Goal: Task Accomplishment & Management: Manage account settings

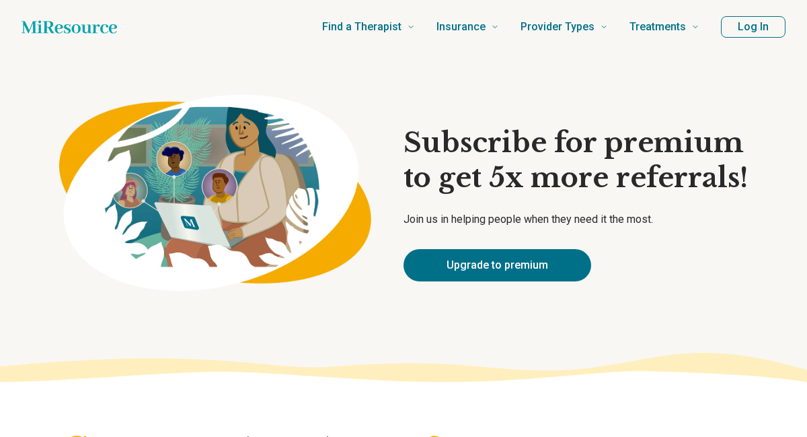
click at [748, 24] on button "Log In" at bounding box center [753, 27] width 65 height 22
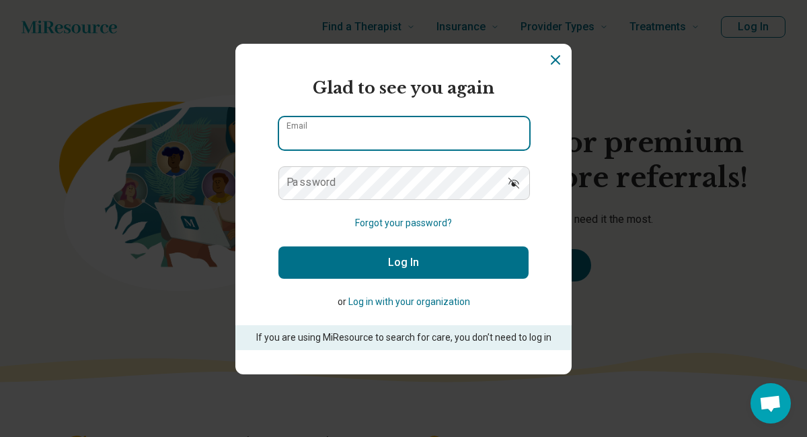
type input "**********"
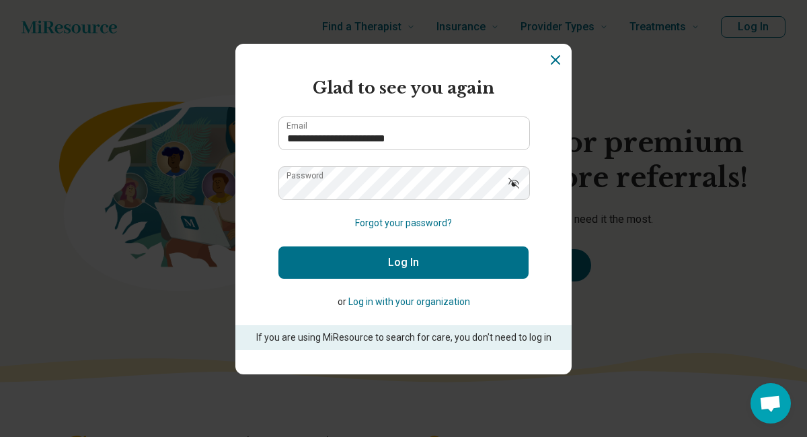
click at [516, 183] on icon "Show password" at bounding box center [513, 182] width 13 height 13
click at [484, 264] on button "Log In" at bounding box center [403, 262] width 250 height 32
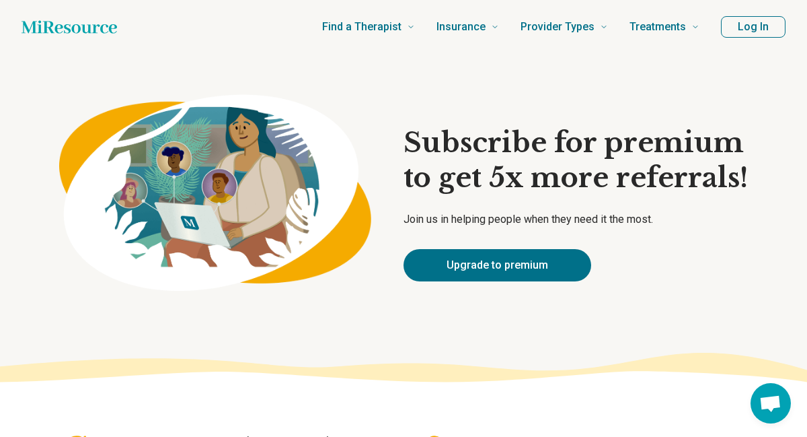
type textarea "*"
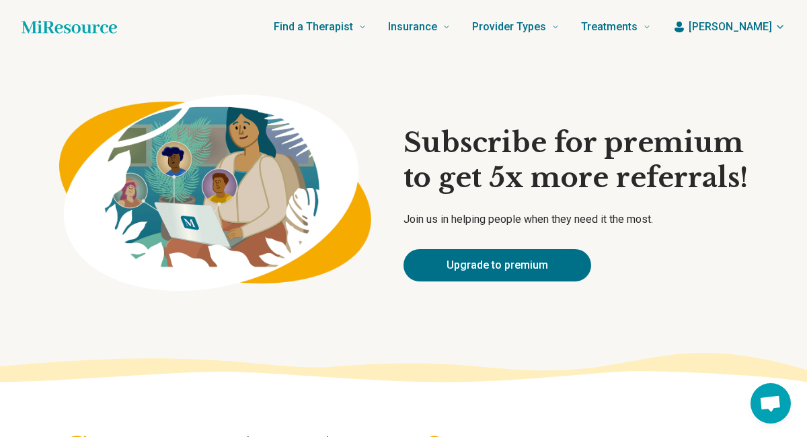
click at [732, 28] on span "[PERSON_NAME]" at bounding box center [730, 27] width 83 height 16
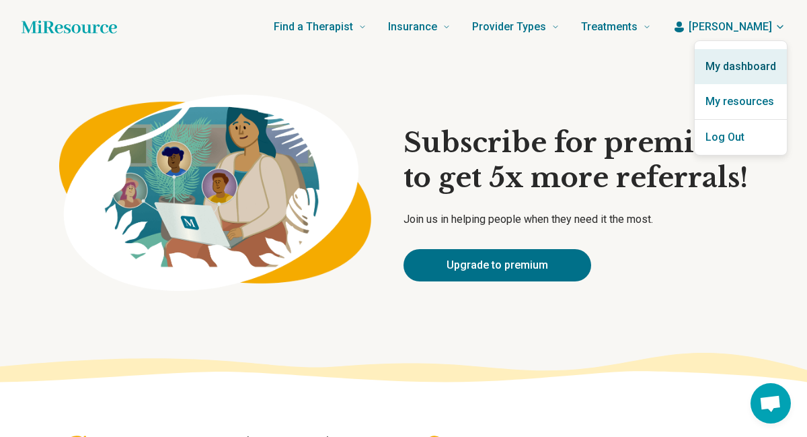
click at [731, 64] on link "My dashboard" at bounding box center [741, 66] width 92 height 35
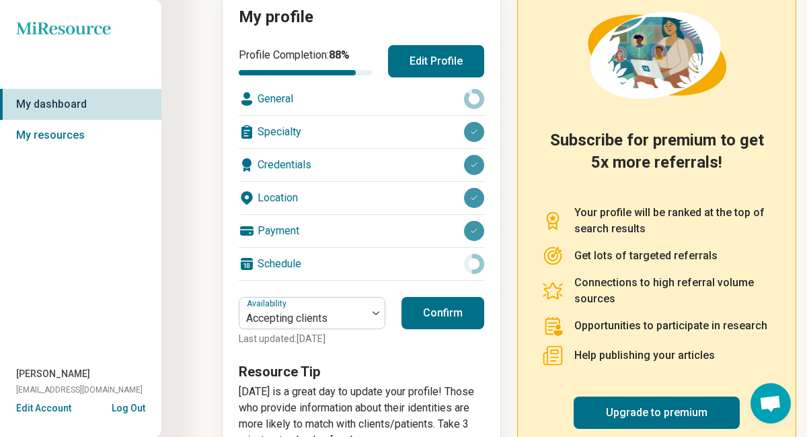
scroll to position [167, 0]
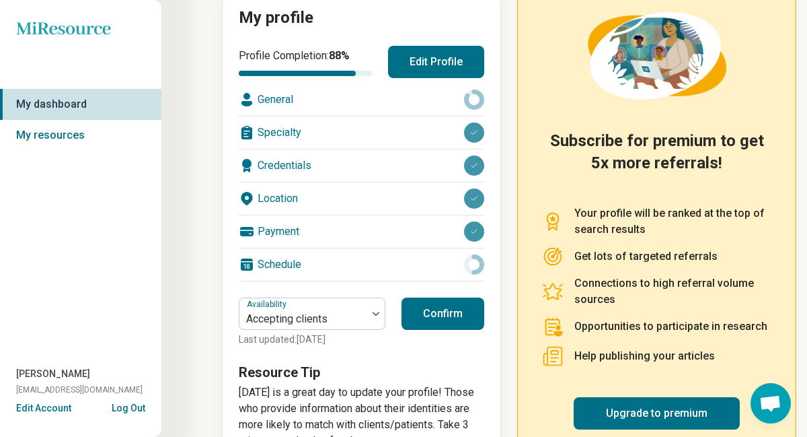
click at [288, 233] on div "Payment" at bounding box center [362, 231] width 246 height 32
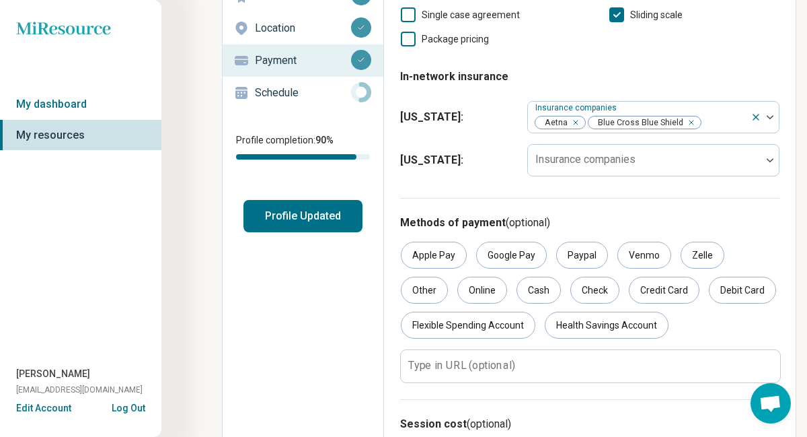
scroll to position [163, 0]
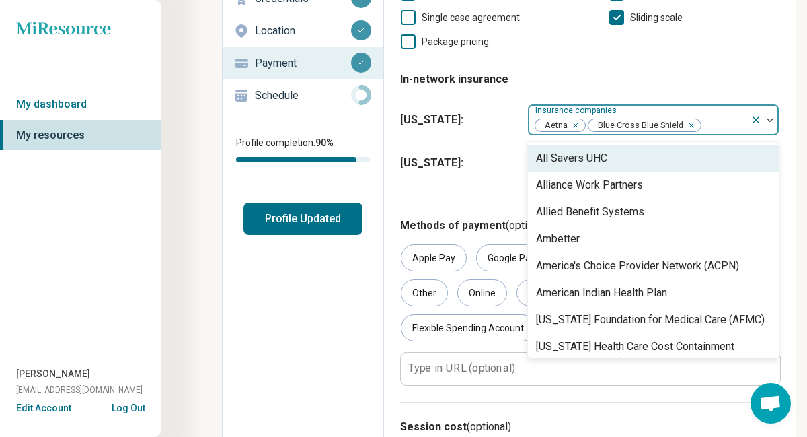
click at [704, 124] on div at bounding box center [723, 125] width 43 height 19
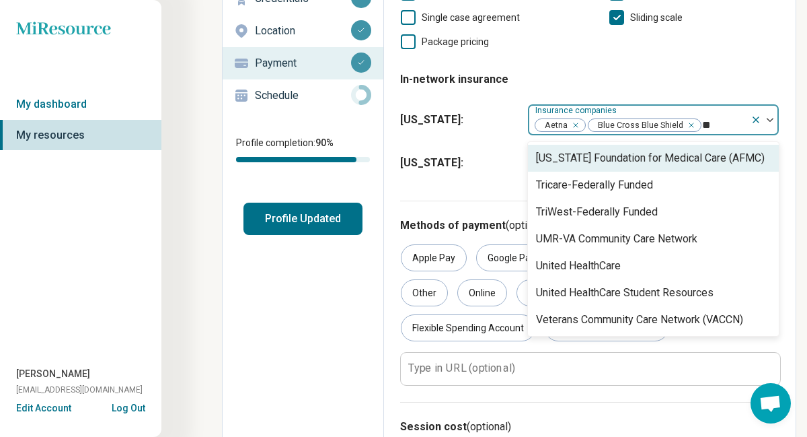
type input "***"
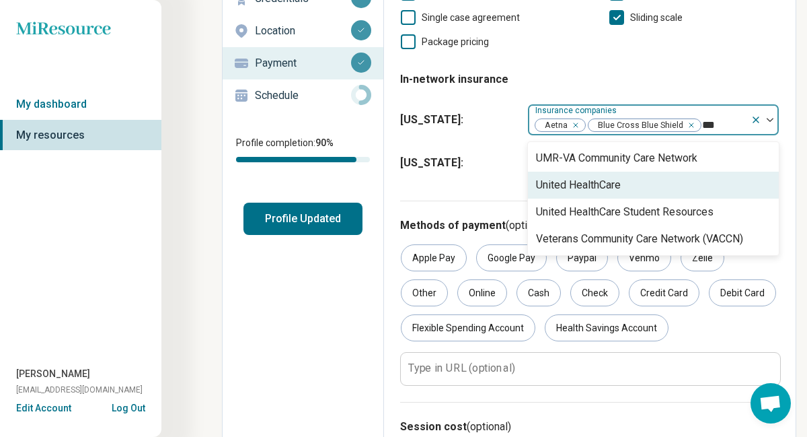
click at [630, 190] on div "United HealthCare" at bounding box center [653, 185] width 251 height 27
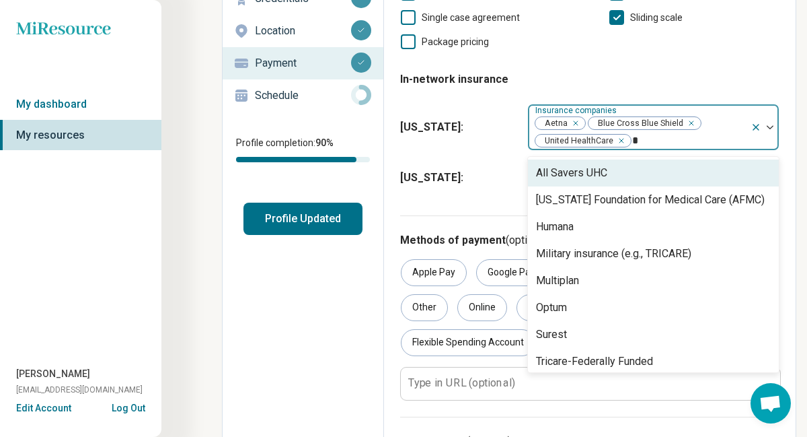
type input "**"
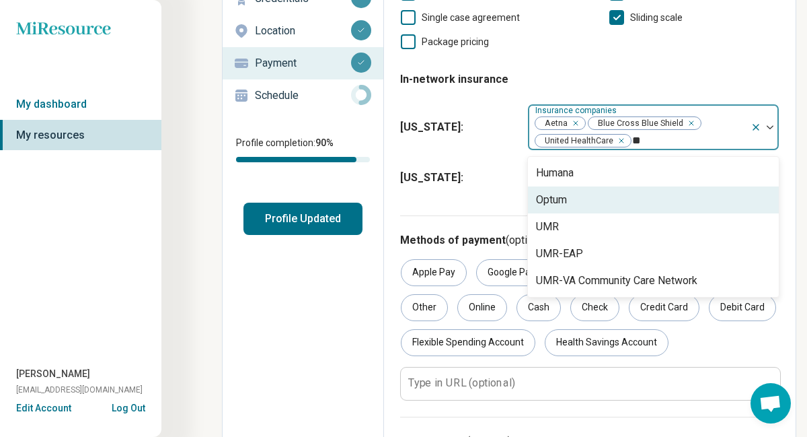
click at [569, 198] on div "Optum" at bounding box center [653, 199] width 251 height 27
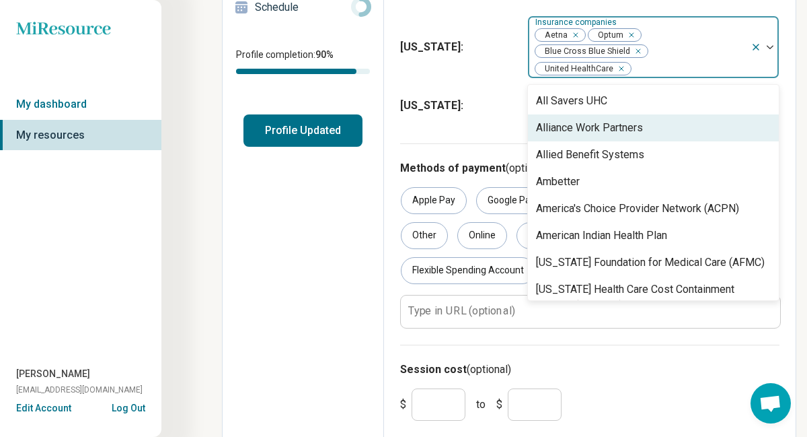
scroll to position [285, 0]
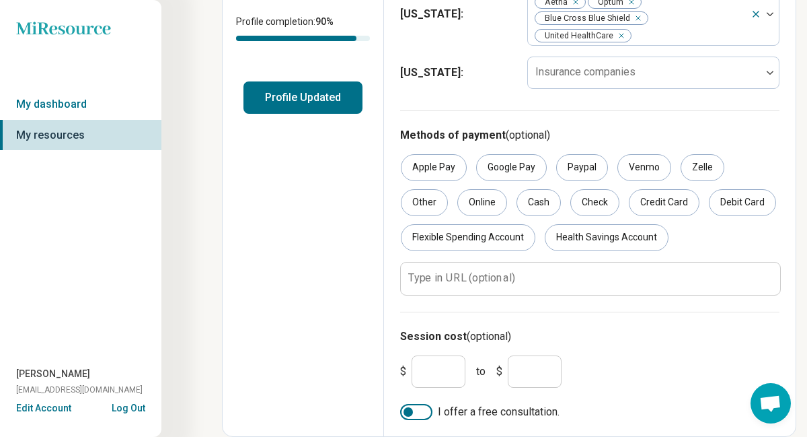
click at [597, 383] on div "$ *** to $ ***" at bounding box center [590, 371] width 390 height 43
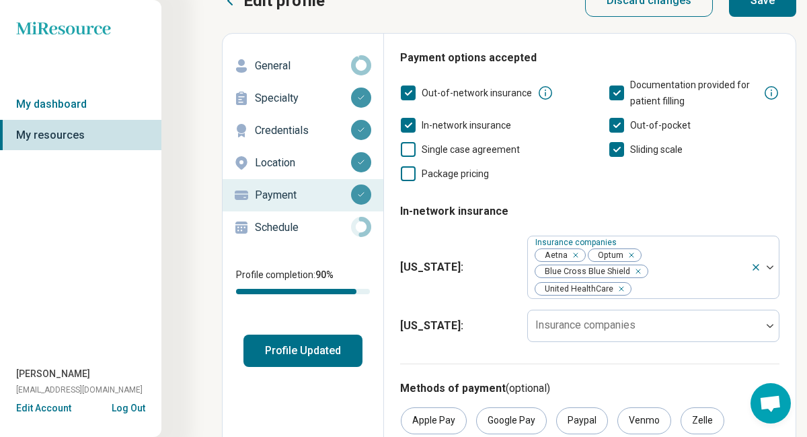
scroll to position [0, 0]
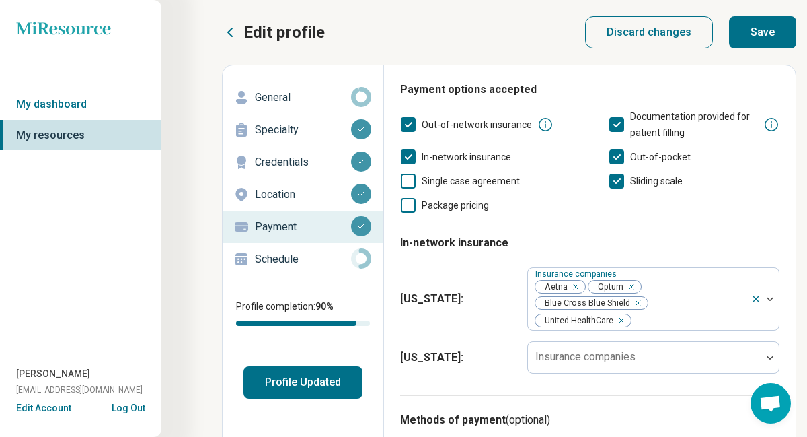
click at [747, 33] on button "Save" at bounding box center [762, 32] width 67 height 32
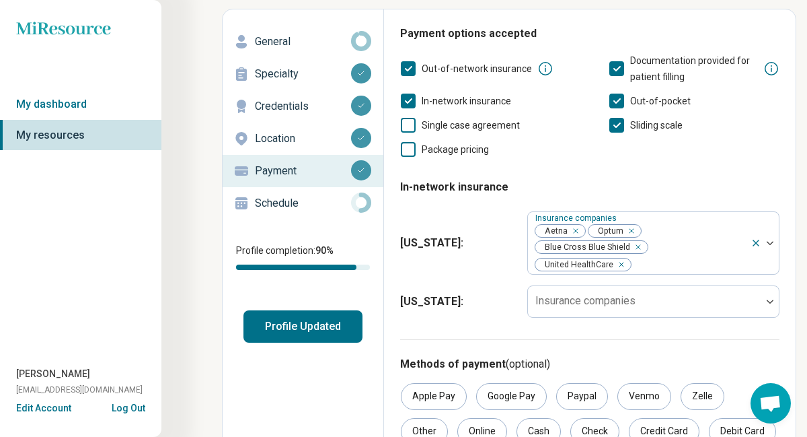
scroll to position [56, 0]
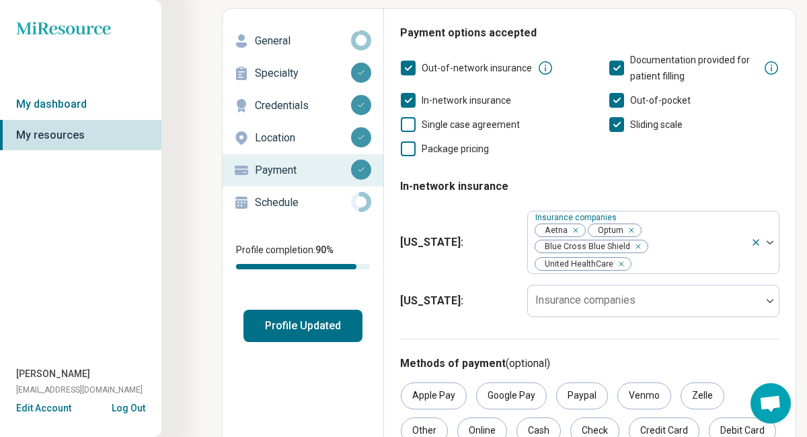
click at [276, 206] on p "Schedule" at bounding box center [303, 202] width 96 height 16
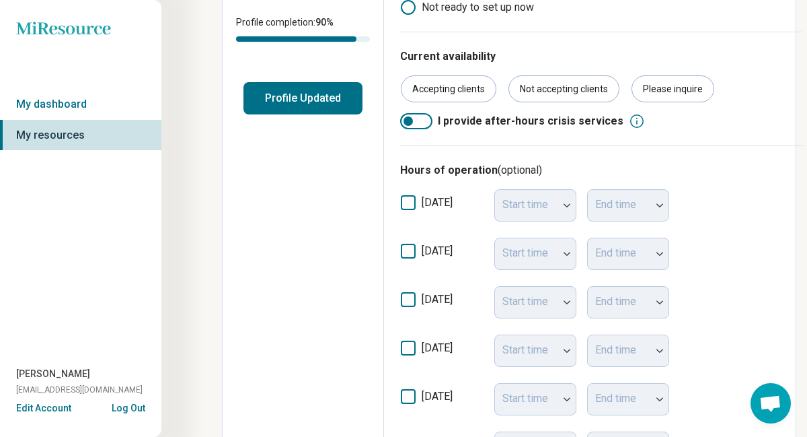
scroll to position [279, 0]
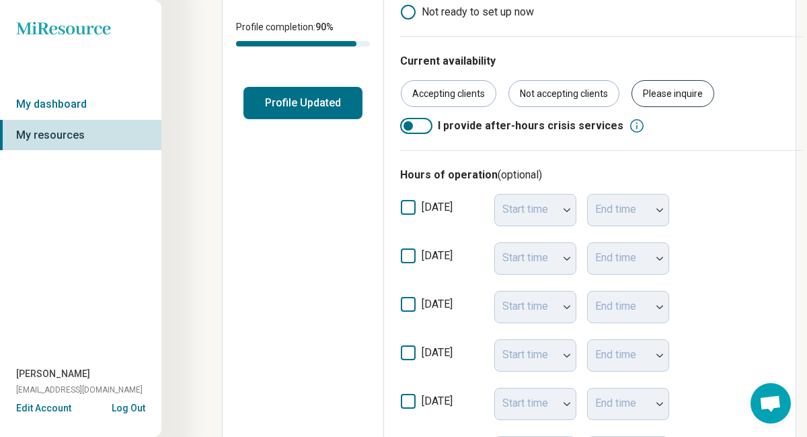
click at [649, 91] on div "Please inquire" at bounding box center [673, 93] width 83 height 27
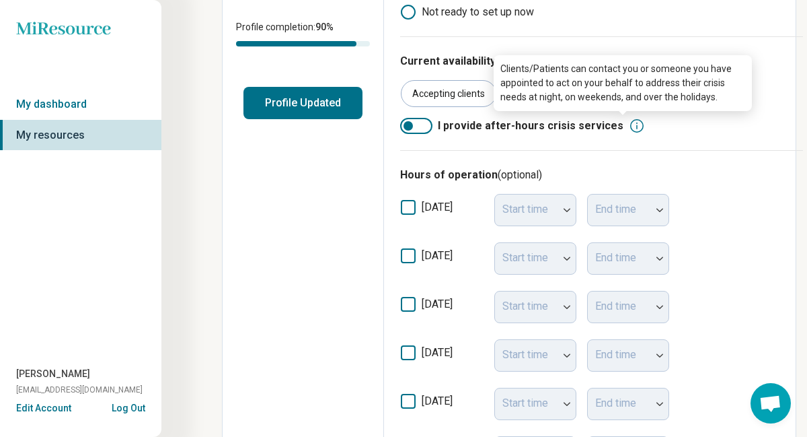
click at [629, 124] on icon at bounding box center [637, 126] width 16 height 16
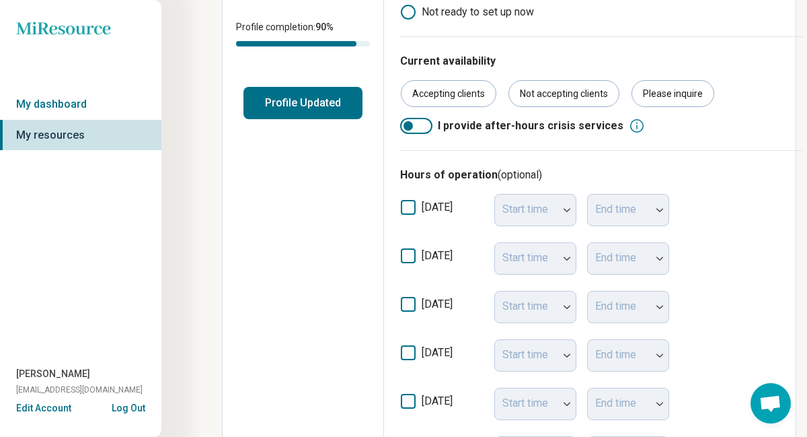
click at [412, 127] on div at bounding box center [408, 125] width 9 height 9
click at [422, 129] on div at bounding box center [424, 125] width 9 height 9
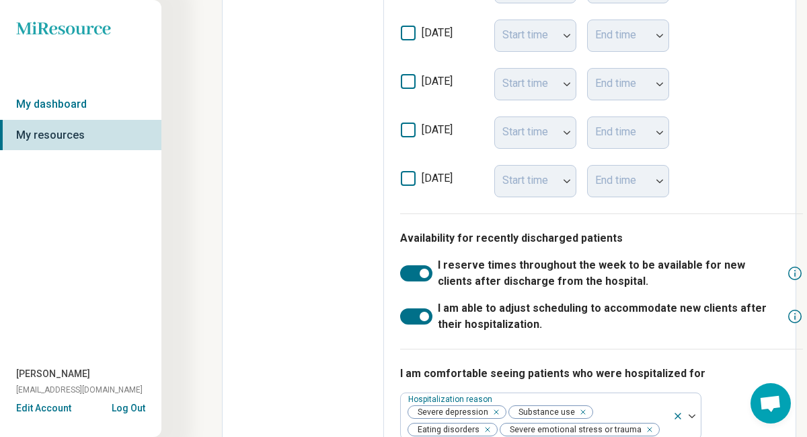
scroll to position [635, 0]
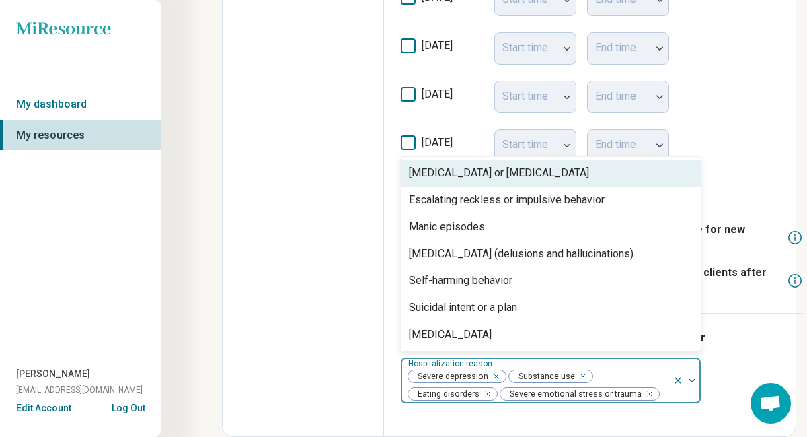
click at [689, 378] on img at bounding box center [692, 380] width 7 height 4
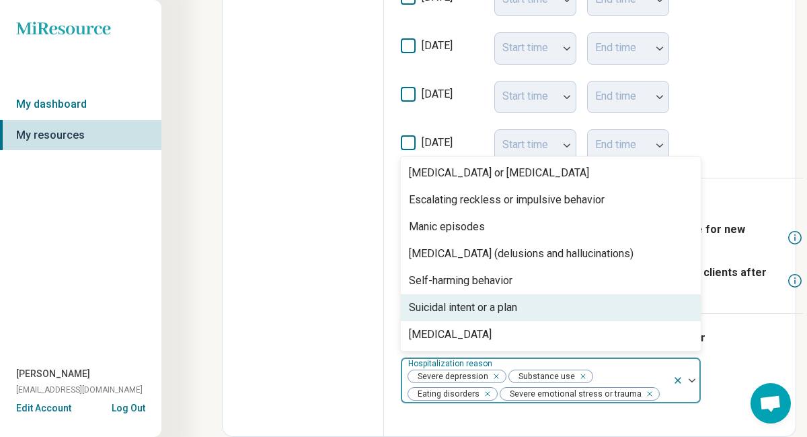
click at [720, 356] on div "I am comfortable seeing patients who were hospitalized for Suicidal intent or a…" at bounding box center [601, 366] width 403 height 107
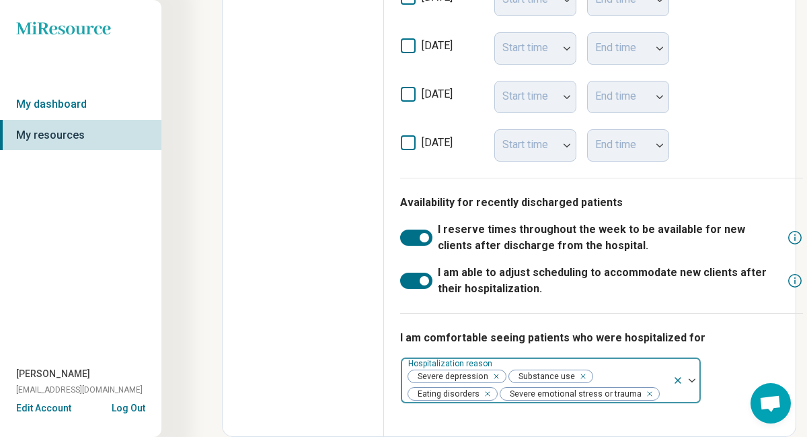
click at [644, 392] on icon "Remove [object Object]" at bounding box center [646, 393] width 5 height 5
click at [688, 378] on div at bounding box center [691, 380] width 17 height 4
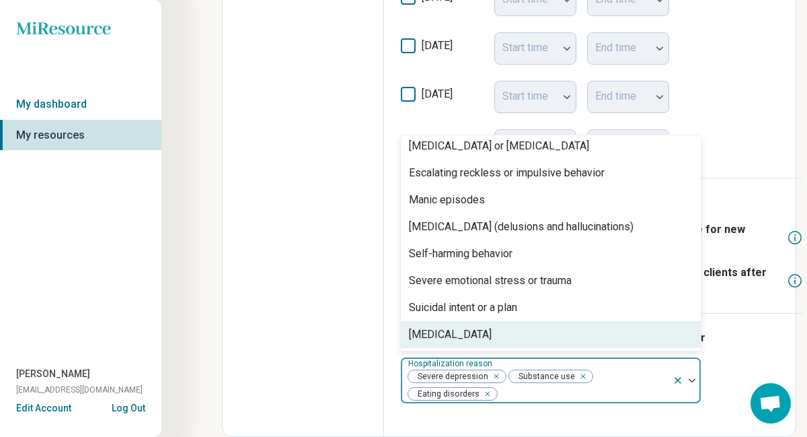
scroll to position [0, 0]
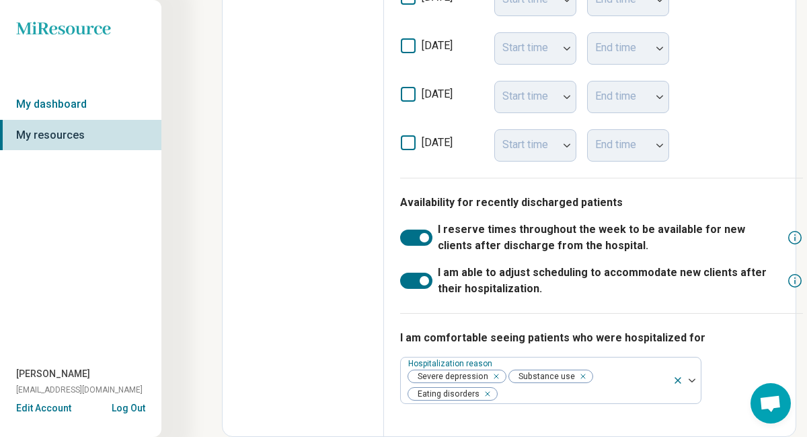
click at [751, 362] on div "I am comfortable seeing patients who were hospitalized for Hospitalization reas…" at bounding box center [601, 366] width 403 height 107
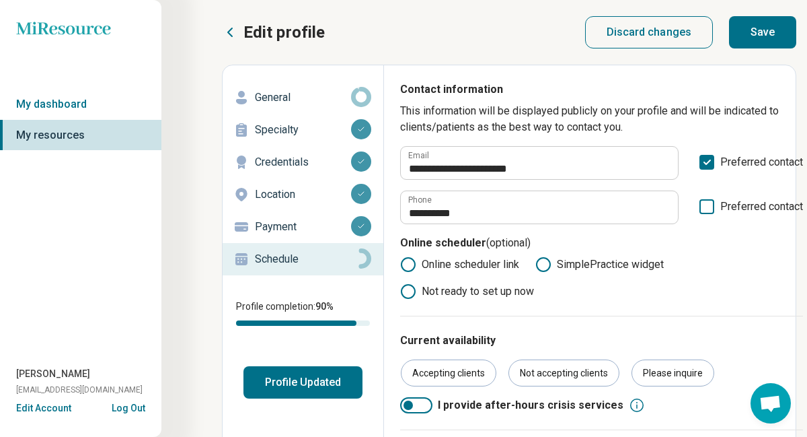
click at [775, 36] on button "Save" at bounding box center [762, 32] width 67 height 32
click at [292, 98] on p "General" at bounding box center [303, 97] width 96 height 16
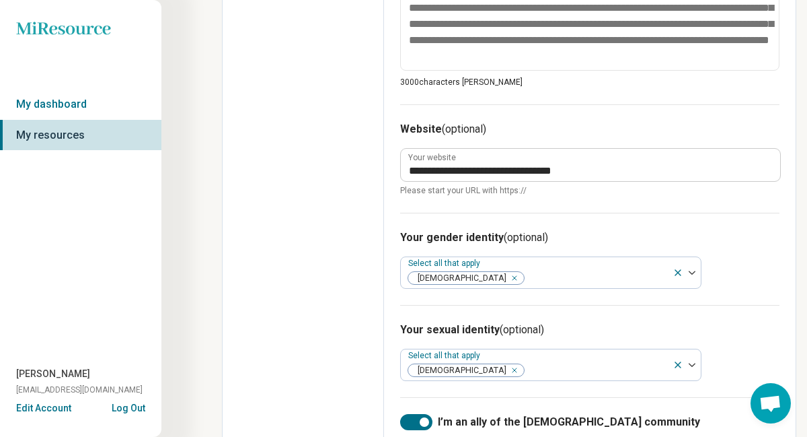
scroll to position [631, 0]
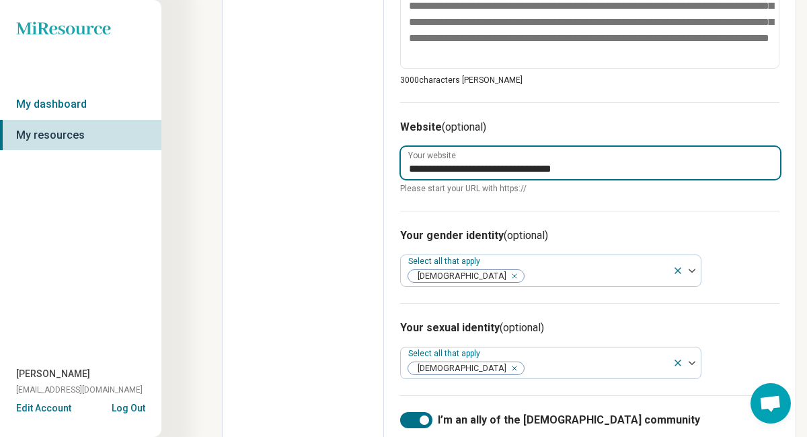
click at [602, 179] on input "**********" at bounding box center [590, 163] width 379 height 32
type textarea "*"
type input "*"
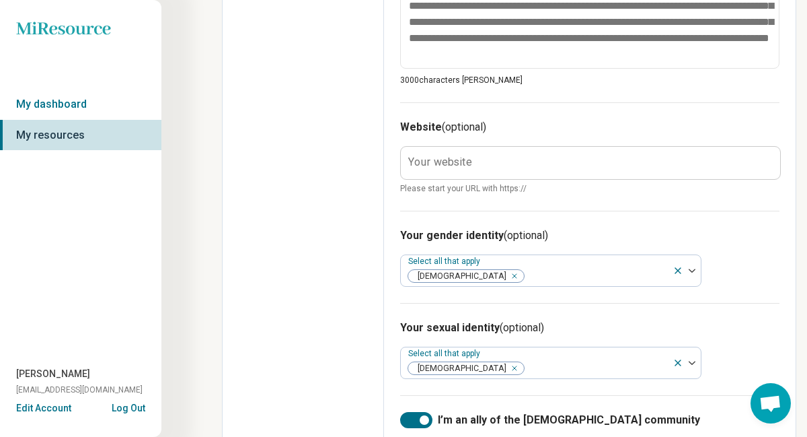
click at [742, 265] on div "Your gender identity (optional) Select all that apply [DEMOGRAPHIC_DATA]" at bounding box center [589, 257] width 379 height 92
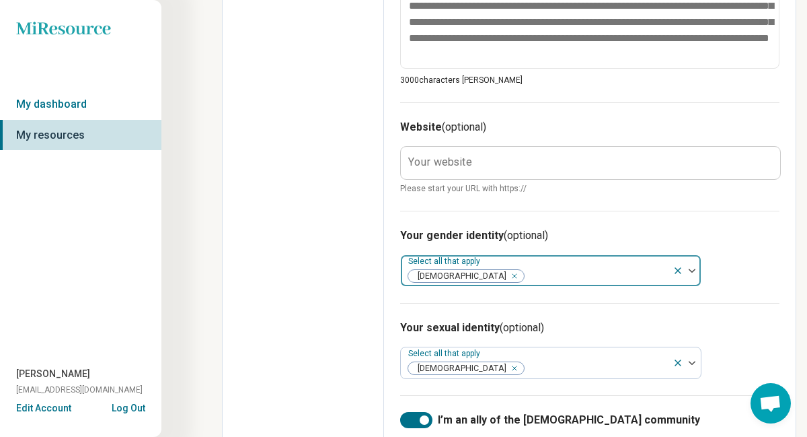
click at [676, 273] on icon at bounding box center [677, 270] width 5 height 5
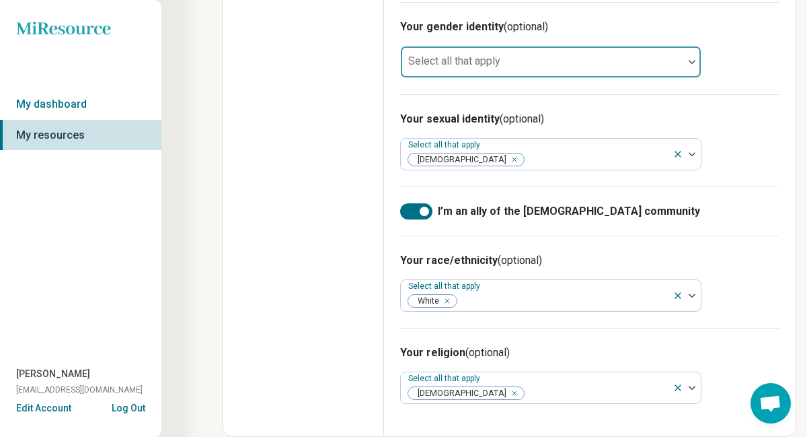
scroll to position [856, 0]
click at [423, 211] on div at bounding box center [424, 210] width 9 height 9
click at [712, 216] on label "I’m an ally of the [DEMOGRAPHIC_DATA] community" at bounding box center [589, 211] width 379 height 16
click at [425, 213] on div at bounding box center [424, 210] width 9 height 9
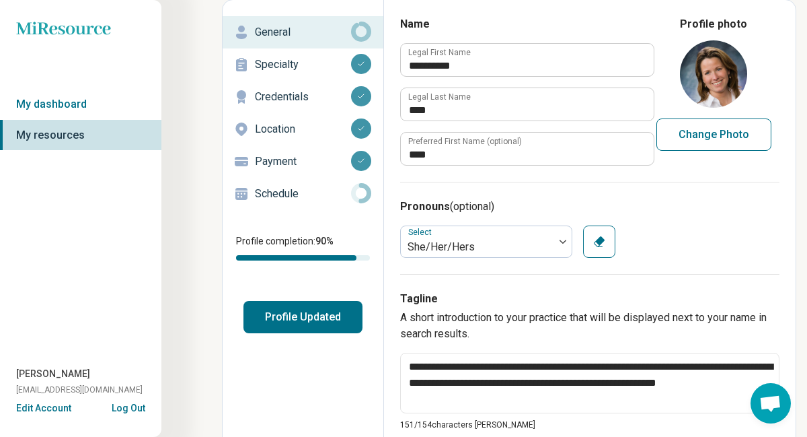
scroll to position [0, 0]
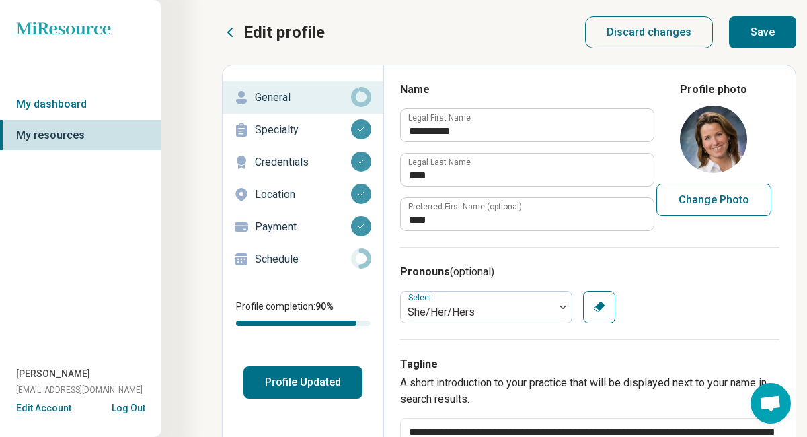
click at [763, 36] on button "Save" at bounding box center [762, 32] width 67 height 32
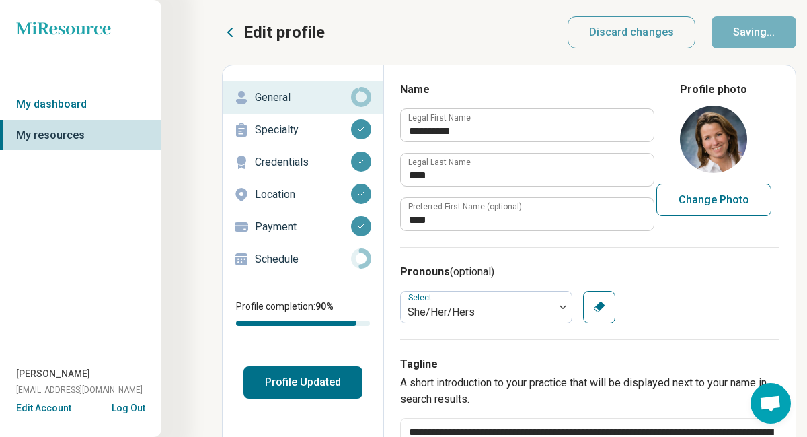
type textarea "*"
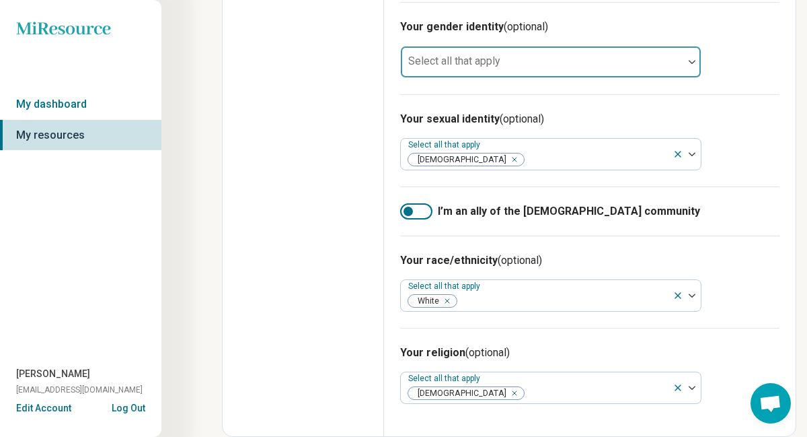
scroll to position [852, 0]
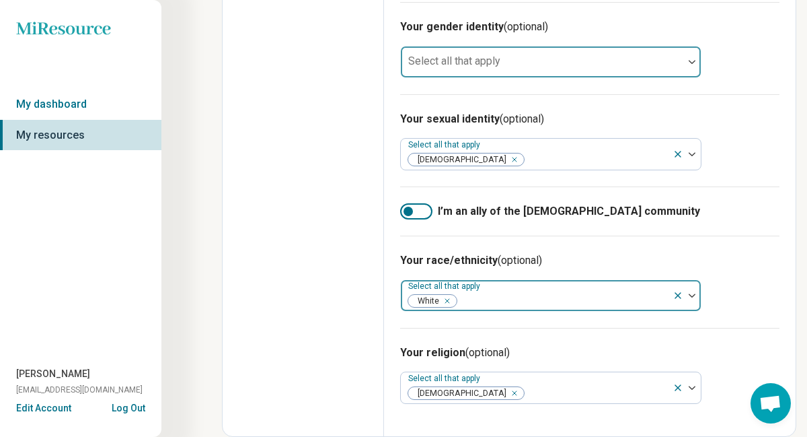
click at [494, 304] on div at bounding box center [562, 300] width 209 height 19
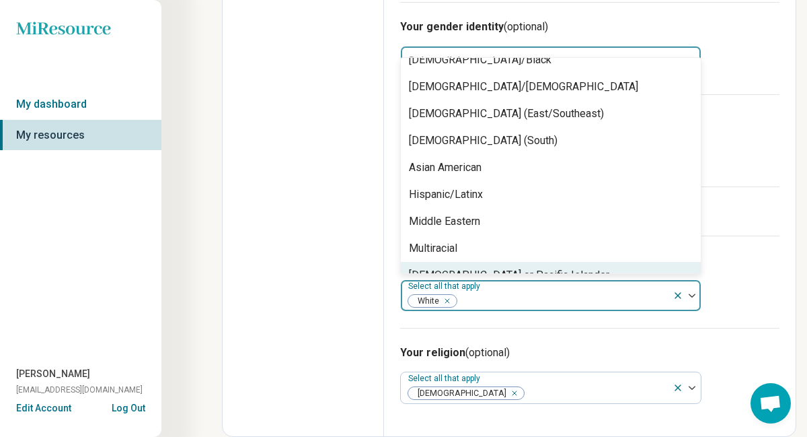
scroll to position [0, 0]
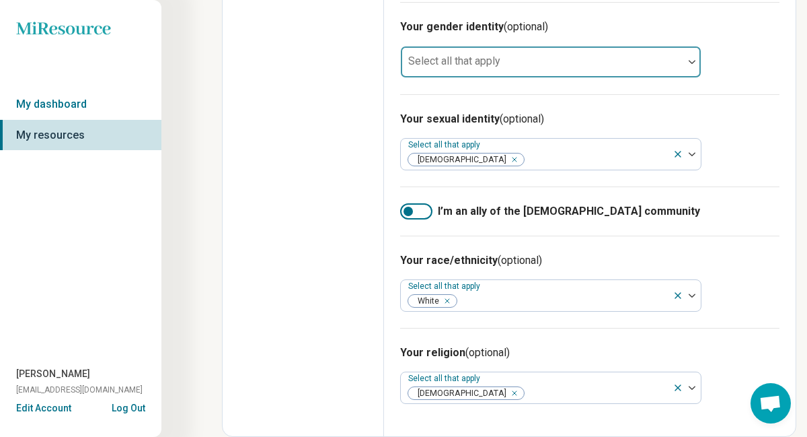
click at [735, 263] on h3 "Your race/ethnicity (optional)" at bounding box center [589, 260] width 379 height 16
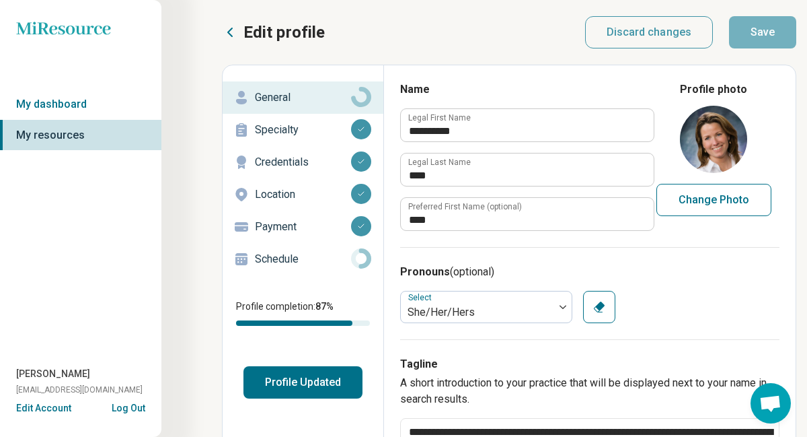
click at [301, 388] on button "Profile Updated" at bounding box center [302, 382] width 119 height 32
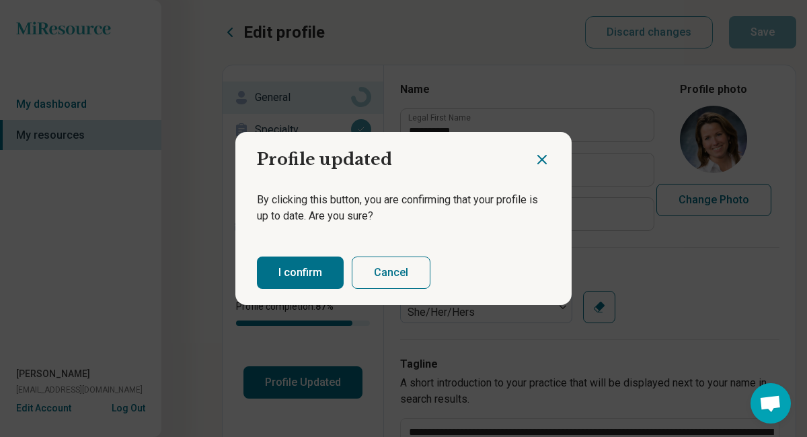
click at [309, 282] on button "I confirm" at bounding box center [300, 272] width 87 height 32
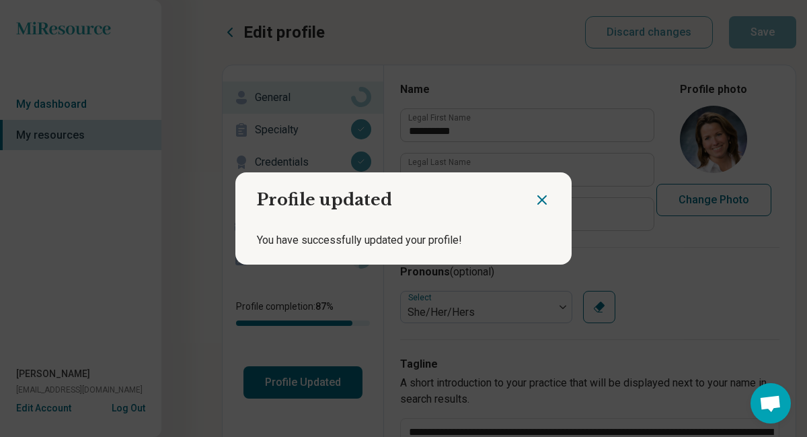
click at [541, 198] on icon "Close dialog" at bounding box center [542, 200] width 8 height 8
